Goal: Task Accomplishment & Management: Complete application form

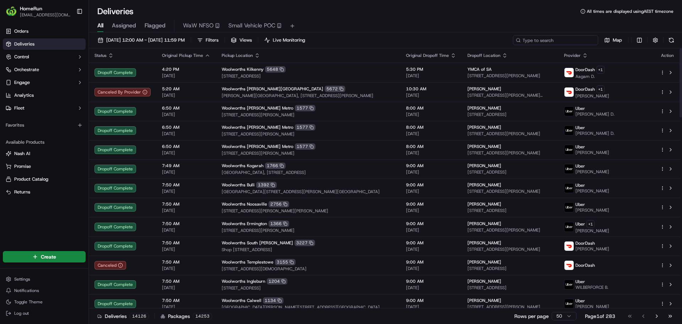
click at [561, 41] on input at bounding box center [555, 40] width 85 height 10
paste input "269959626"
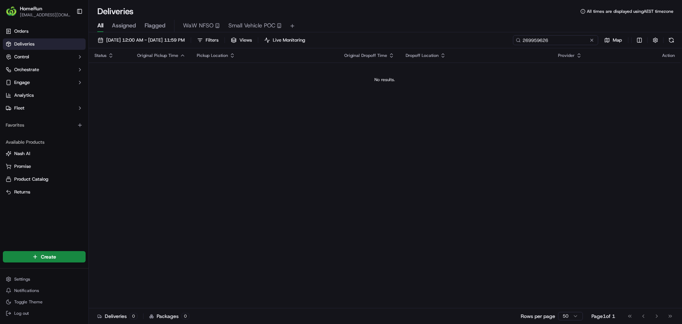
click at [552, 38] on input "269959626" at bounding box center [555, 40] width 85 height 10
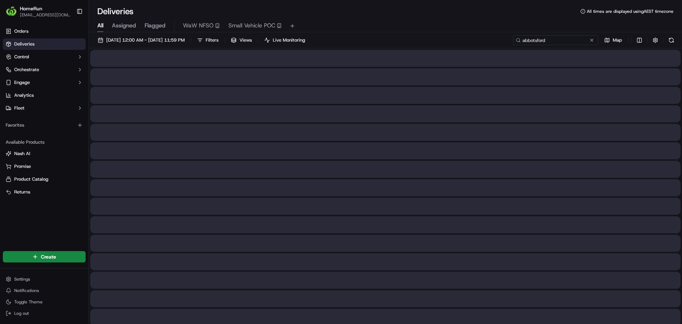
type input "abbotsford"
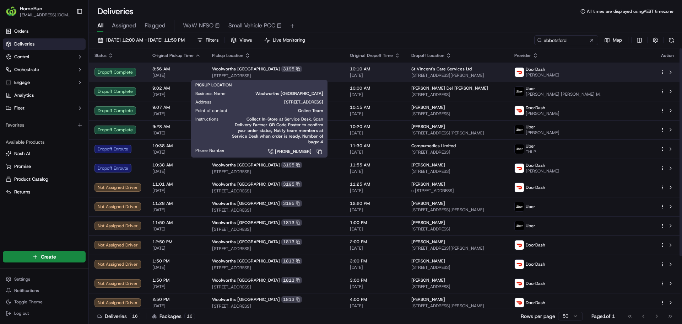
click at [250, 69] on span "Woolworths [GEOGRAPHIC_DATA]" at bounding box center [246, 69] width 68 height 6
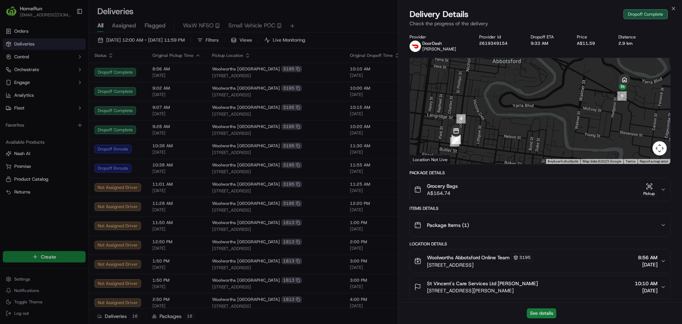
click at [532, 311] on button "See details" at bounding box center [541, 313] width 29 height 10
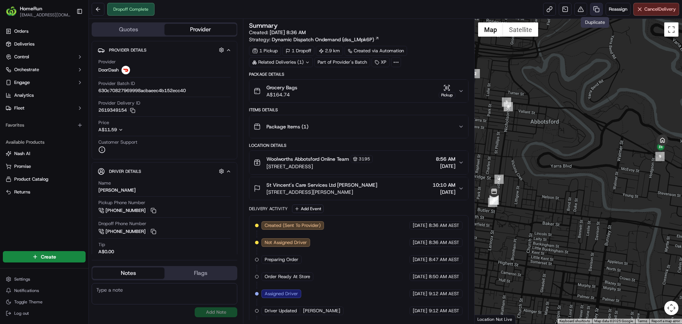
click at [599, 10] on link at bounding box center [596, 9] width 13 height 13
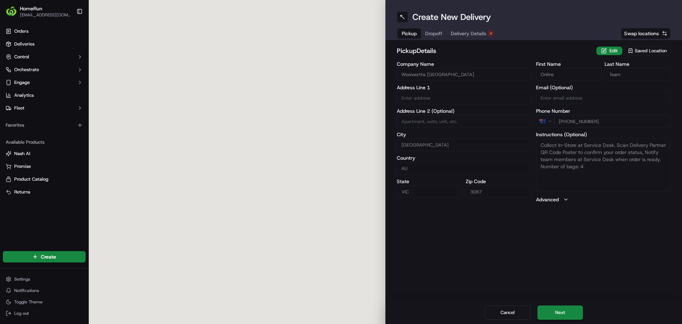
type input "313 Victoria Street"
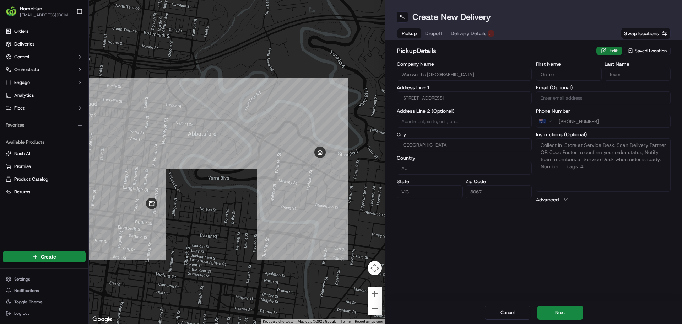
click at [605, 50] on button "Edit" at bounding box center [610, 51] width 26 height 9
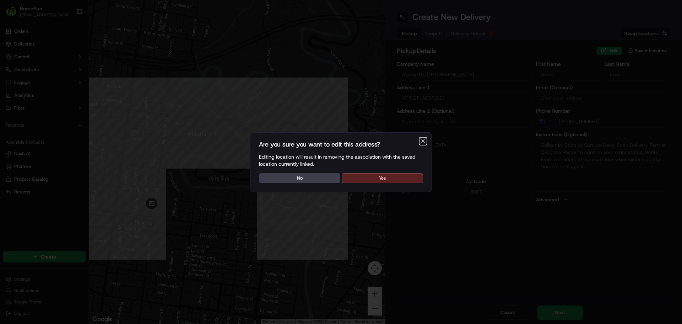
click at [424, 139] on icon "button" at bounding box center [423, 141] width 6 height 6
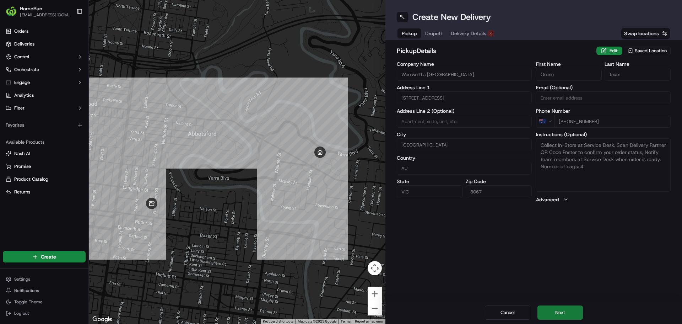
click at [567, 312] on button "Next" at bounding box center [560, 312] width 45 height 14
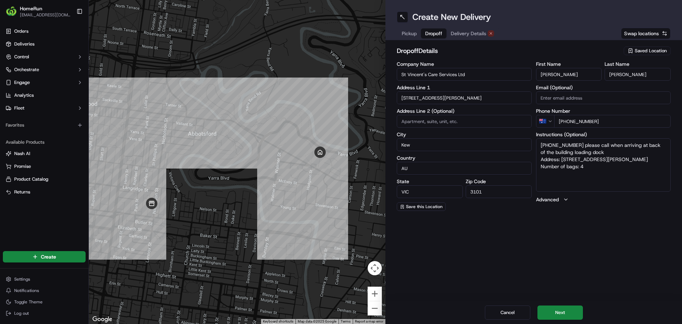
click at [457, 77] on input "St Vincent's Care Services Ltd" at bounding box center [464, 74] width 135 height 13
paste input "[PERSON_NAME]"
type input "[PERSON_NAME]"
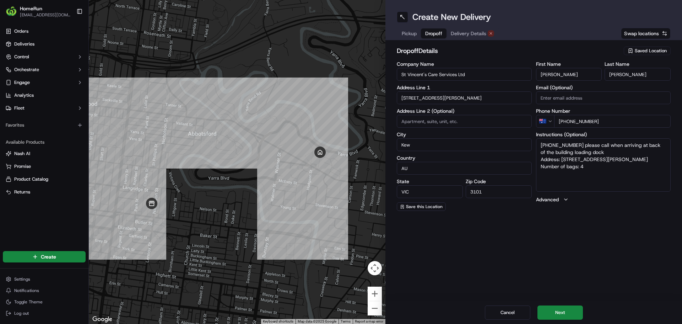
type textarea "03 9056 0544 please call when arriving at back of the building loading dock Add…"
click at [556, 78] on input "Cory" at bounding box center [569, 74] width 66 height 13
type input "N"
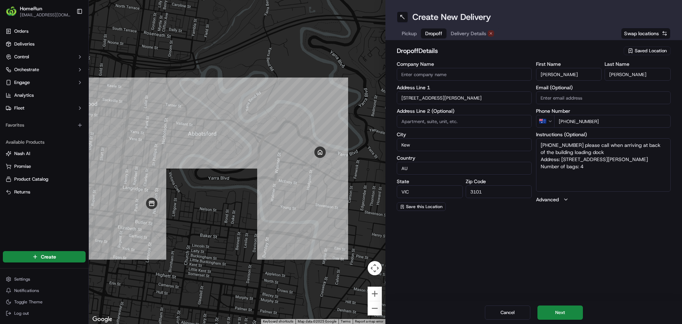
type textarea "03 9056 0544 please call when arriving at back of the building loading dock Add…"
type input "Nathan"
type textarea "03 9056 0544 please call when arriving at back of the building loading dock Add…"
paste input "[PERSON_NAME]"
type input "[PERSON_NAME]"
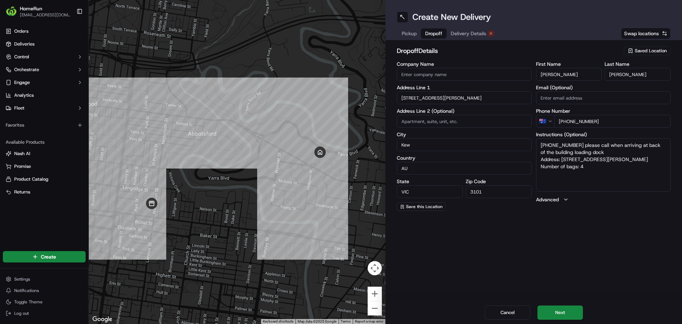
type textarea "03 9056 0544 please call when arriving at back of the building loading dock Add…"
click at [617, 75] on input "[PERSON_NAME]" at bounding box center [638, 74] width 66 height 13
type input "Davamoni"
type textarea "03 9056 0544 please call when arriving at back of the building loading dock Add…"
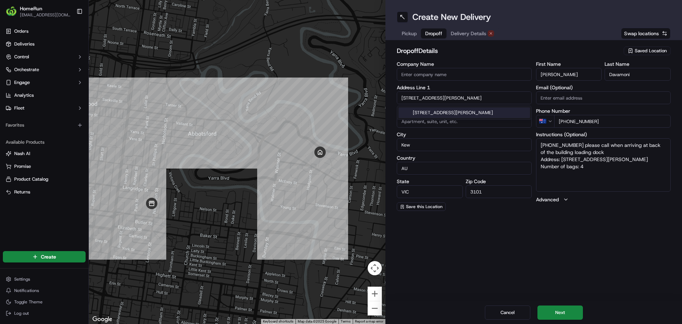
click at [475, 95] on input "104 Studley Park Road" at bounding box center [464, 97] width 135 height 13
click at [475, 96] on input "104 Studley Park Road" at bounding box center [464, 97] width 135 height 13
paste input "10 Fairchild St"
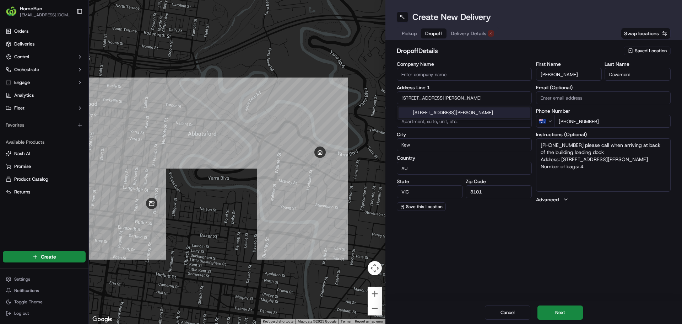
type input "10 Fairchild St"
type textarea "03 9056 0544 please call when arriving at back of the building loading dock Add…"
click at [485, 111] on div "10 Fairchild St, Abbotsford VIC, Australia" at bounding box center [464, 112] width 131 height 11
type input "[STREET_ADDRESS][PERSON_NAME]"
type input "Abbotsford"
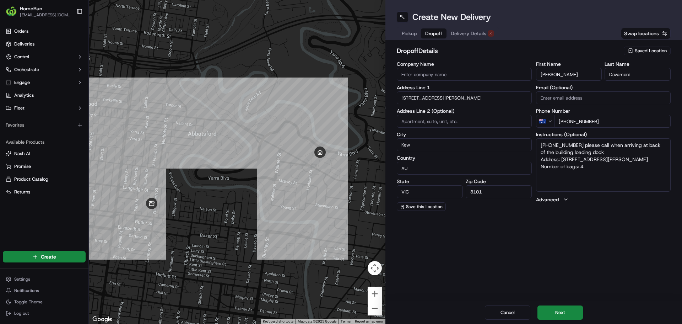
type input "Australia"
type input "3067"
type textarea "03 9056 0544 please call when arriving at back of the building loading dock Add…"
type input "10 Fairchild Street"
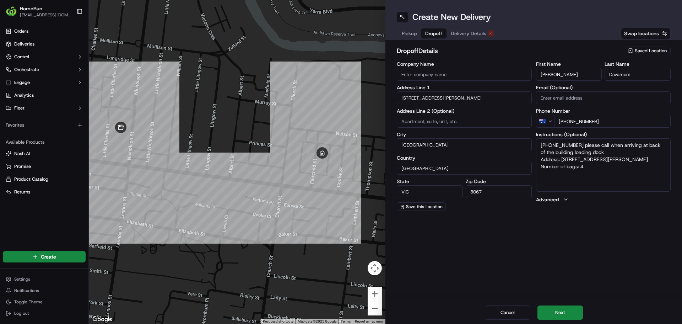
drag, startPoint x: 606, startPoint y: 158, endPoint x: 562, endPoint y: 160, distance: 44.5
click at [562, 160] on textarea "03 9056 0544 please call when arriving at back of the building loading dock Add…" at bounding box center [603, 164] width 135 height 53
paste textarea "10 Fairchild St"
click at [542, 166] on textarea "03 9056 0544 please call when arriving at back of the building loading dock Add…" at bounding box center [603, 164] width 135 height 53
click at [589, 164] on textarea "03 9056 0544 please call when arriving at back of the building loading dock Add…" at bounding box center [603, 164] width 135 height 53
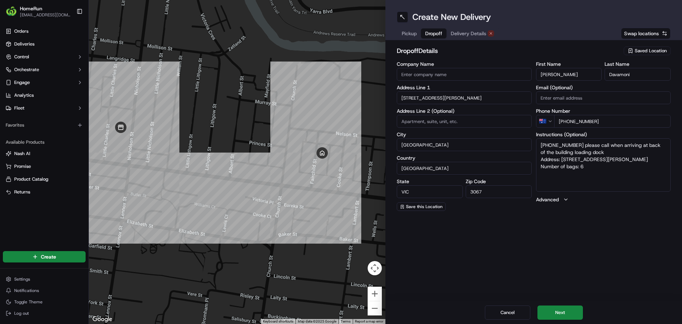
drag, startPoint x: 608, startPoint y: 151, endPoint x: 538, endPoint y: 145, distance: 69.6
click at [538, 145] on textarea "03 9056 0544 please call when arriving at back of the building loading dock Add…" at bounding box center [603, 164] width 135 height 53
paste textarea "Ring door bell please"
type textarea "Ring door bell please Address: 10 Fairchild St Number of bags: 6"
click at [569, 306] on button "Next" at bounding box center [560, 312] width 45 height 14
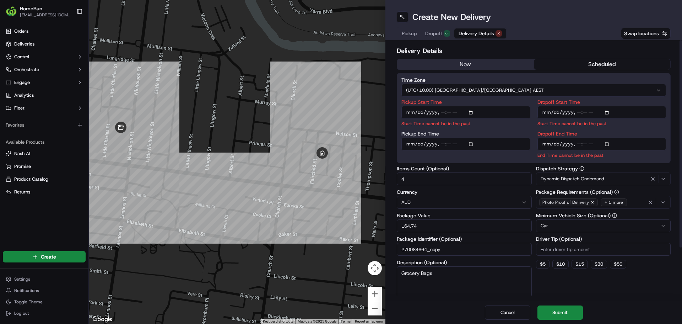
click at [498, 63] on button "now" at bounding box center [465, 64] width 137 height 11
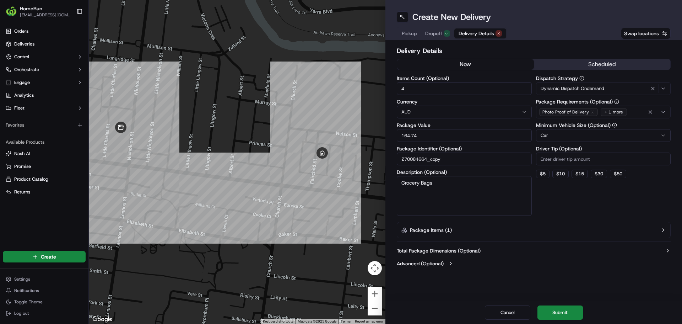
click at [423, 86] on input "4" at bounding box center [464, 88] width 135 height 13
type input "6"
click at [422, 131] on input "164.74" at bounding box center [464, 135] width 135 height 13
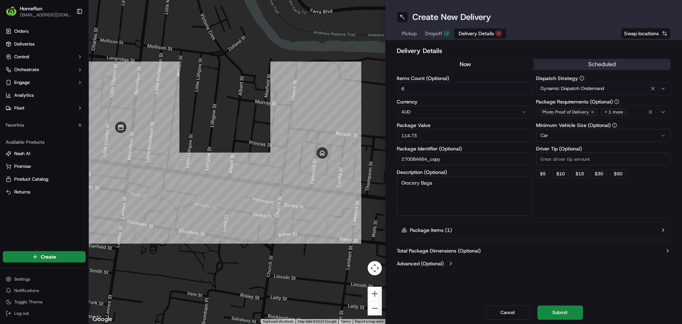
type input "114.73"
click at [550, 230] on button "Package Items ( 1 )" at bounding box center [534, 230] width 274 height 16
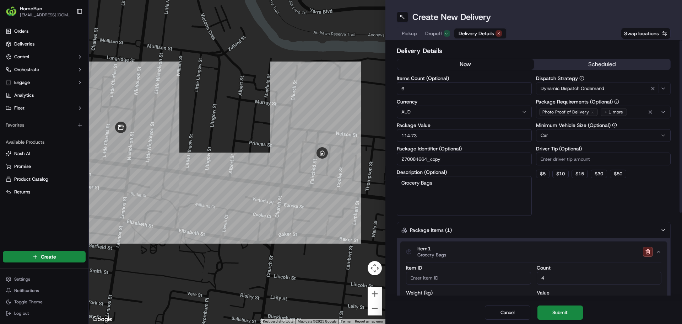
click at [550, 228] on button "Package Items ( 1 )" at bounding box center [534, 230] width 274 height 16
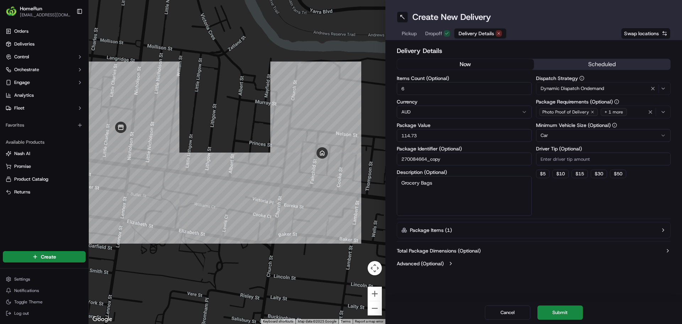
click at [544, 223] on button "Package Items ( 1 )" at bounding box center [534, 230] width 274 height 16
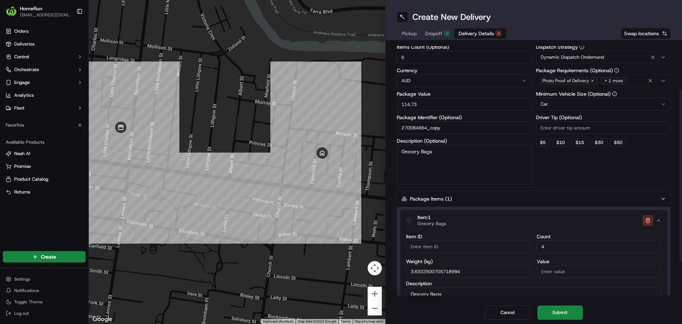
scroll to position [71, 0]
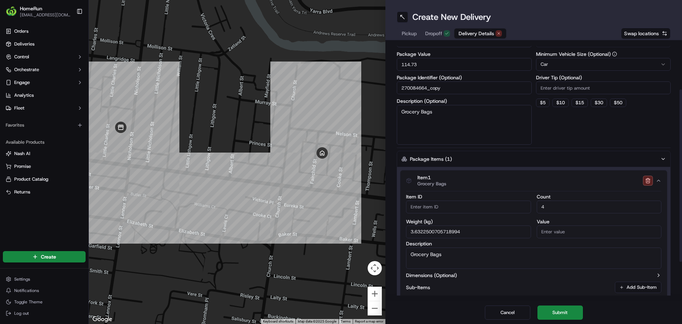
click at [568, 204] on input "4" at bounding box center [599, 206] width 125 height 13
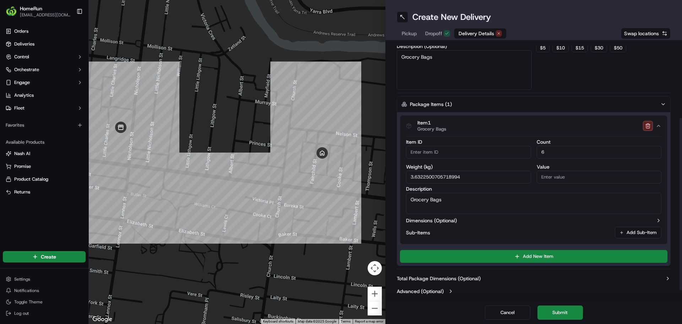
scroll to position [128, 0]
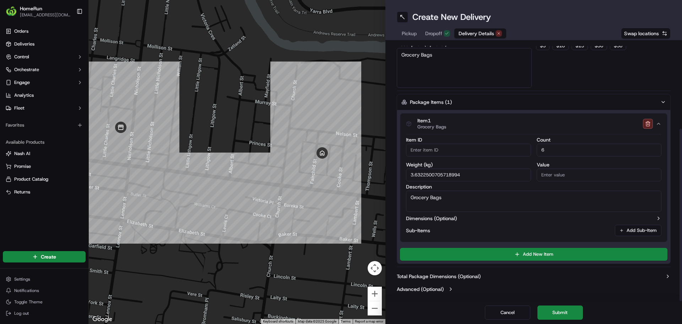
type input "6"
click at [515, 100] on button "Package Items ( 1 )" at bounding box center [534, 102] width 274 height 16
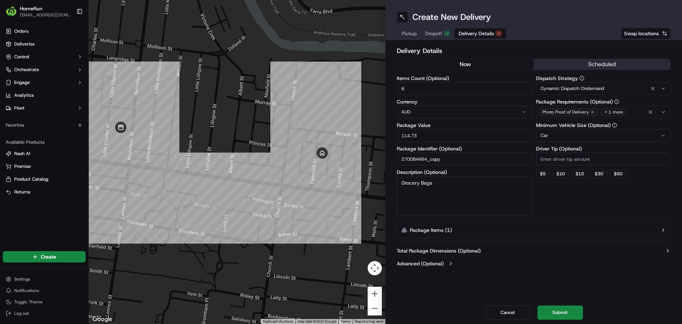
drag, startPoint x: 459, startPoint y: 160, endPoint x: 363, endPoint y: 153, distance: 95.8
click at [363, 153] on div "← Move left → Move right ↑ Move up ↓ Move down + Zoom in - Zoom out Home Jump l…" at bounding box center [385, 162] width 593 height 324
paste input "269959626"
type input "269959626"
click at [555, 311] on button "Submit" at bounding box center [560, 312] width 45 height 14
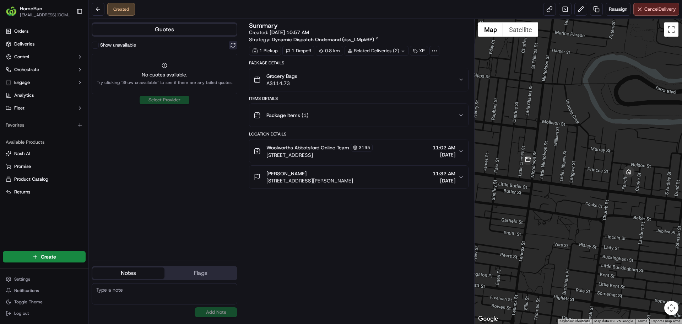
click at [233, 47] on button at bounding box center [233, 45] width 9 height 9
click at [233, 46] on button at bounding box center [233, 45] width 9 height 9
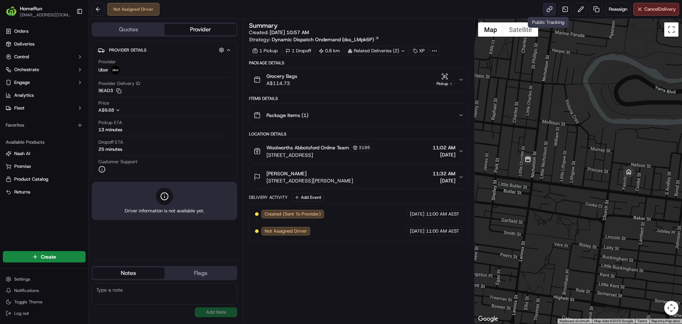
click at [545, 11] on link at bounding box center [549, 9] width 13 height 13
